Goal: Navigation & Orientation: Go to known website

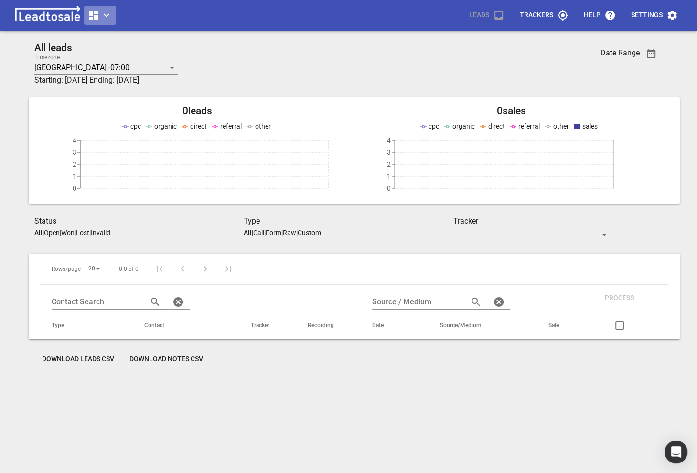
click at [112, 16] on icon "button" at bounding box center [106, 15] width 11 height 11
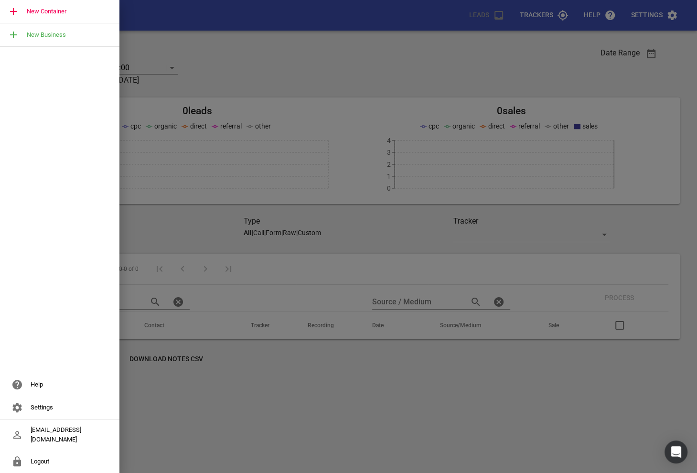
click at [278, 62] on div at bounding box center [348, 236] width 697 height 473
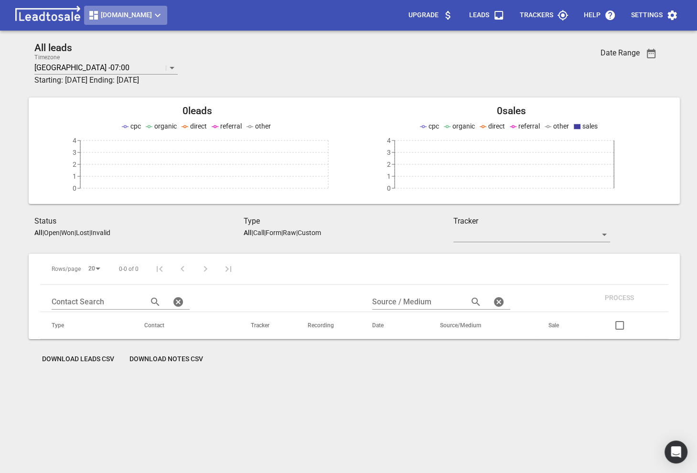
click at [135, 22] on button "[DOMAIN_NAME]" at bounding box center [125, 15] width 83 height 19
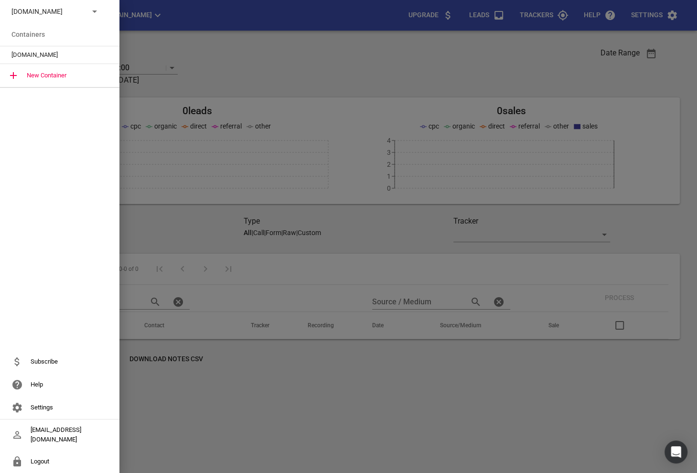
click at [57, 7] on p "[DOMAIN_NAME]" at bounding box center [46, 12] width 70 height 10
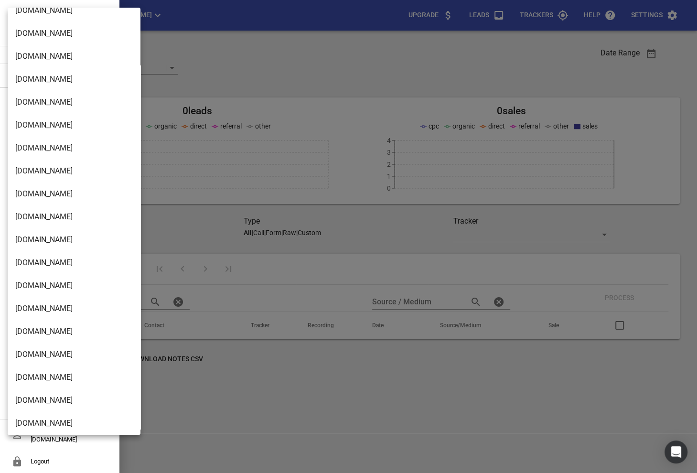
scroll to position [791, 0]
click at [36, 105] on li "[DOMAIN_NAME]" at bounding box center [74, 103] width 133 height 23
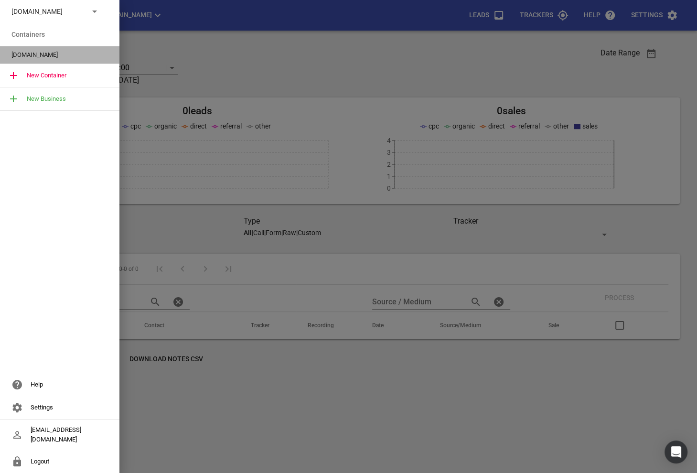
click at [30, 58] on span "[DOMAIN_NAME]" at bounding box center [55, 55] width 89 height 10
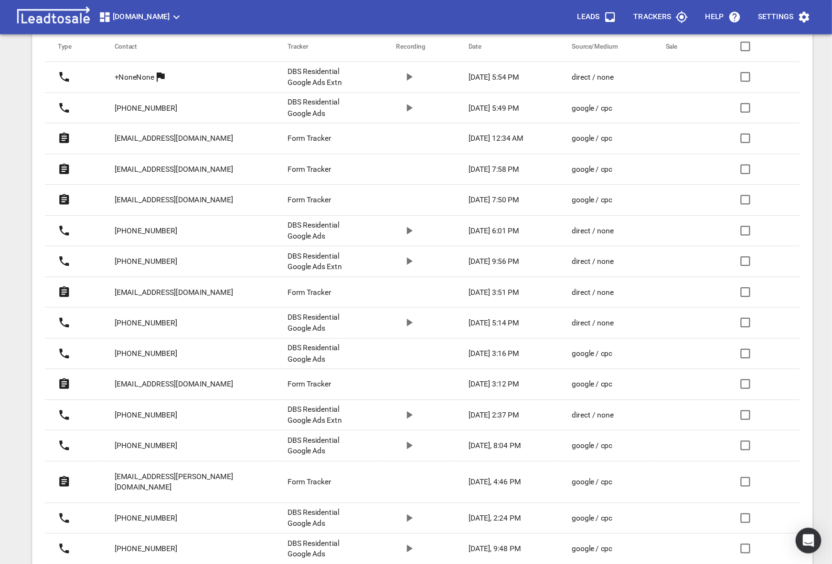
scroll to position [284, 0]
